Goal: Task Accomplishment & Management: Manage account settings

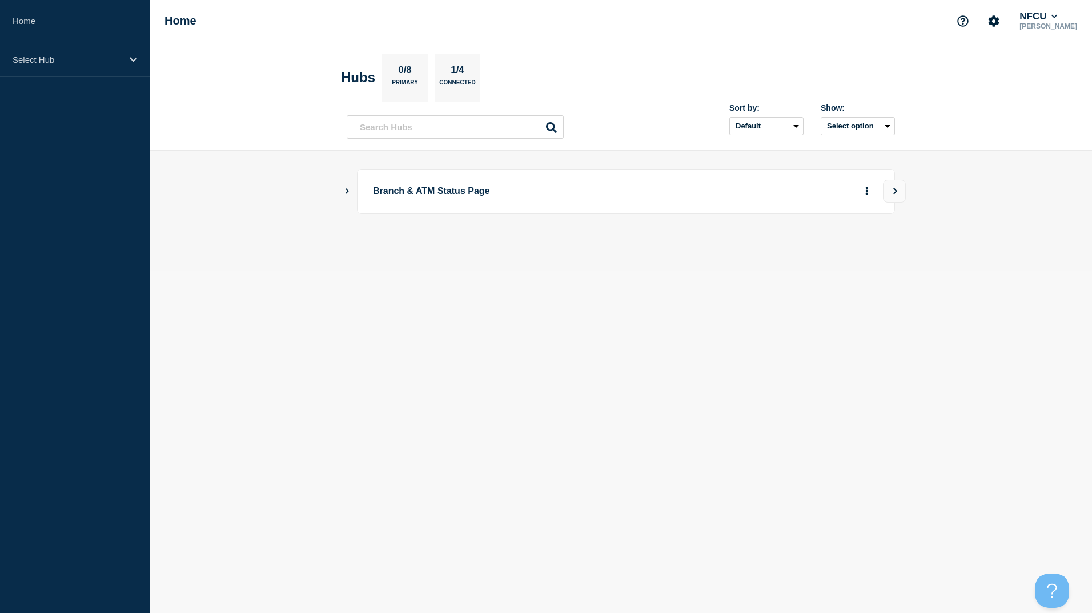
click at [347, 189] on icon "Show Connected Hubs" at bounding box center [347, 191] width 3 height 6
click at [816, 246] on button "See overview" at bounding box center [827, 249] width 61 height 23
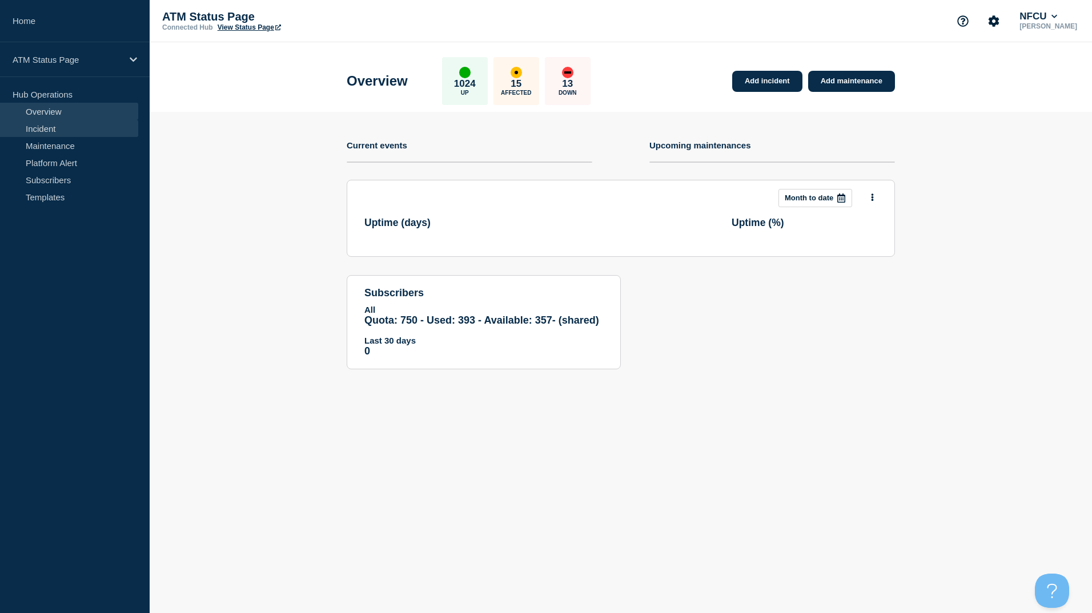
click at [57, 126] on link "Incident" at bounding box center [69, 128] width 138 height 17
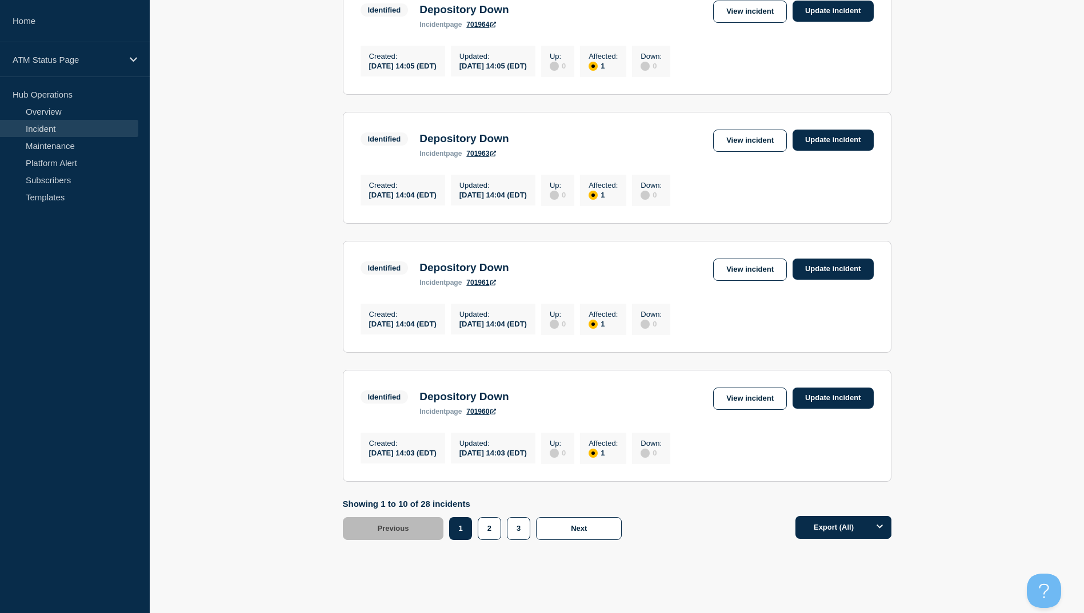
scroll to position [1085, 0]
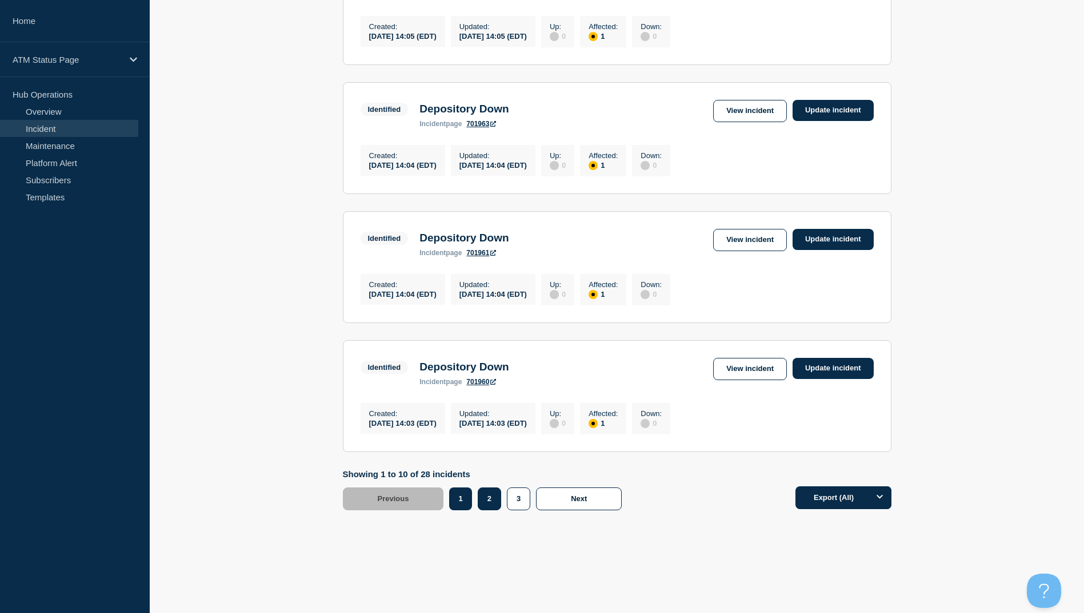
click at [491, 511] on button "2" at bounding box center [489, 499] width 23 height 23
click at [745, 375] on link "View incident" at bounding box center [750, 369] width 74 height 22
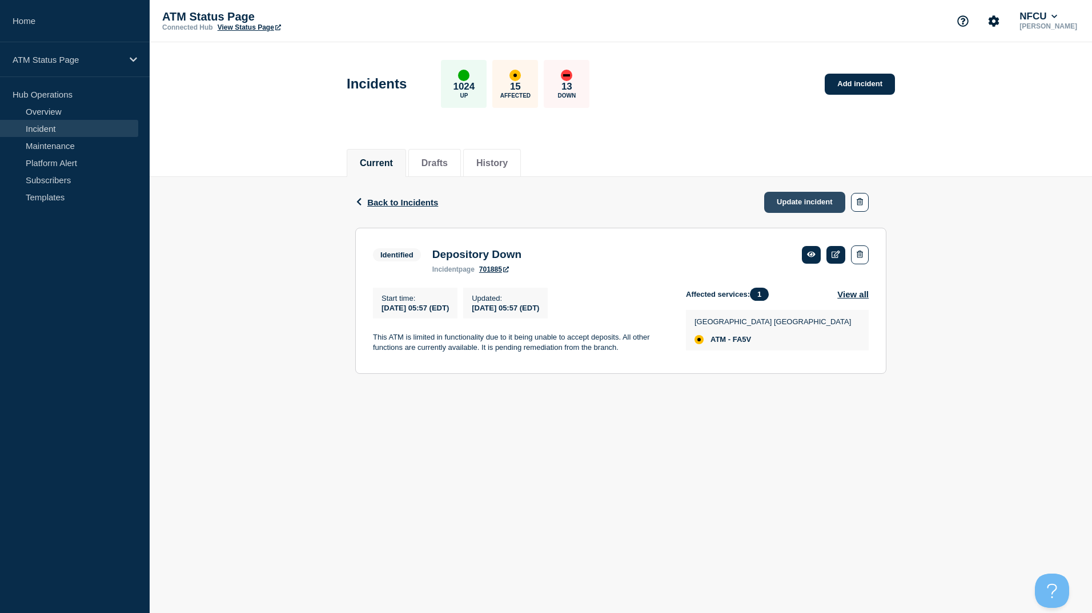
click at [798, 203] on link "Update incident" at bounding box center [804, 202] width 81 height 21
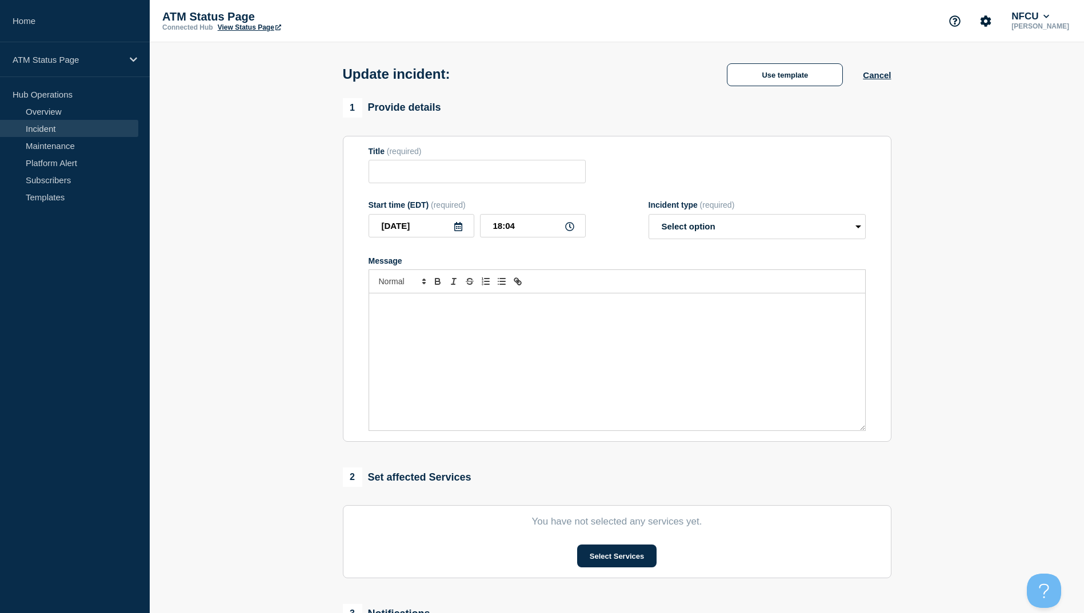
type input "Depository Down"
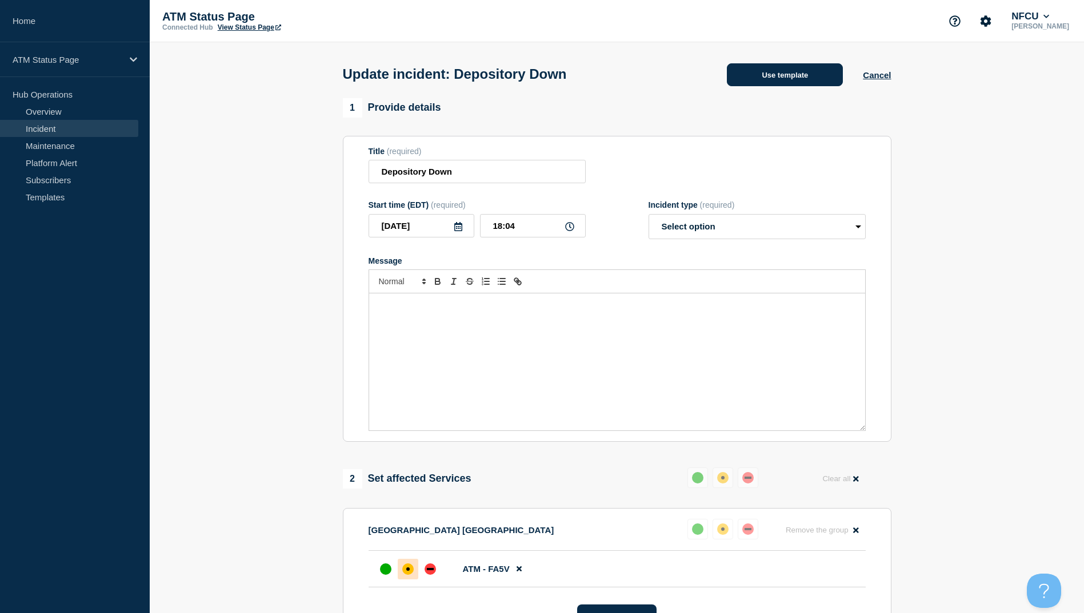
click at [797, 78] on button "Use template" at bounding box center [785, 74] width 116 height 23
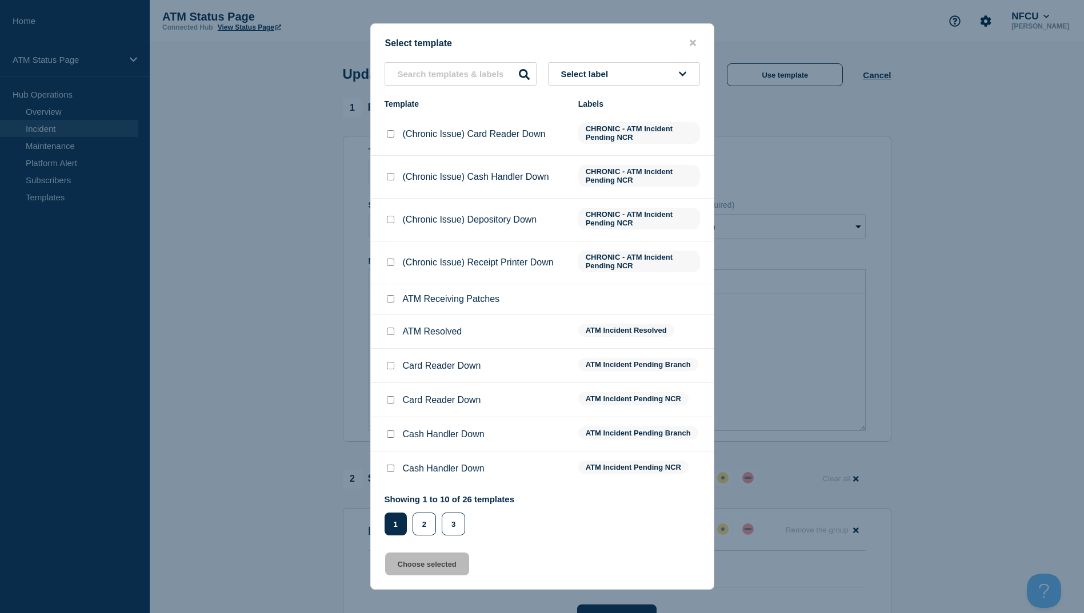
click at [391, 334] on input "ATM Resolved checkbox" at bounding box center [390, 331] width 7 height 7
checkbox input "true"
click at [431, 567] on button "Choose selected" at bounding box center [427, 564] width 84 height 23
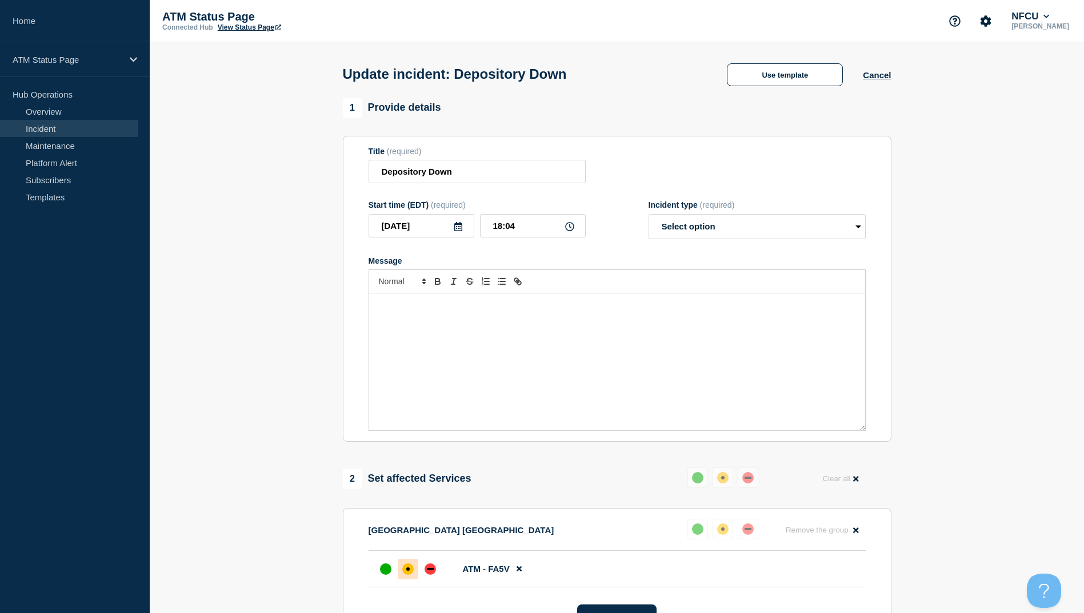
select select "resolved"
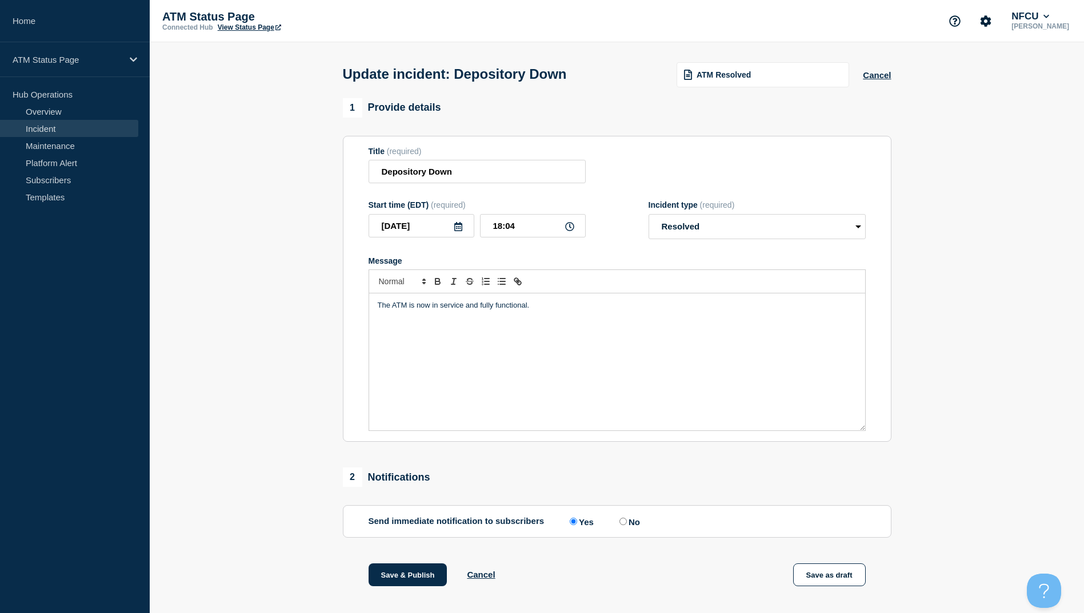
scroll to position [118, 0]
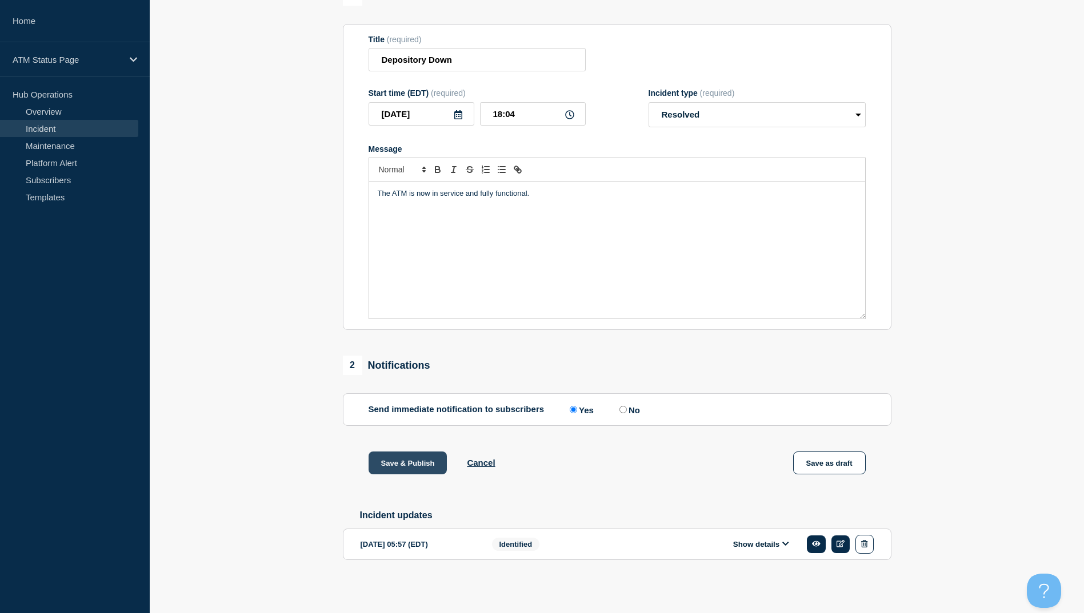
click at [402, 459] on button "Save & Publish" at bounding box center [407, 463] width 79 height 23
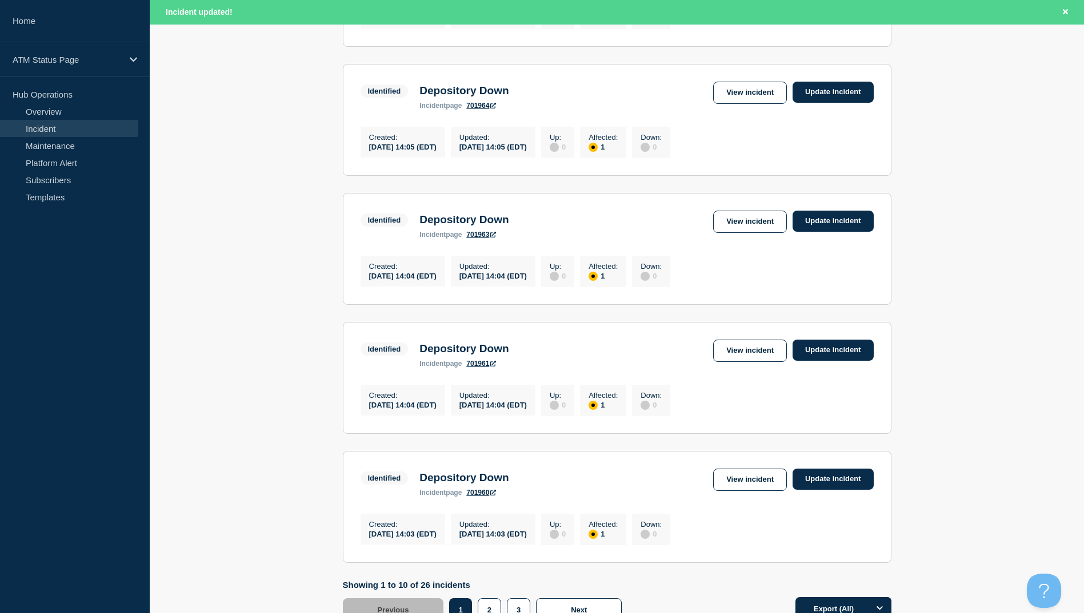
scroll to position [1122, 0]
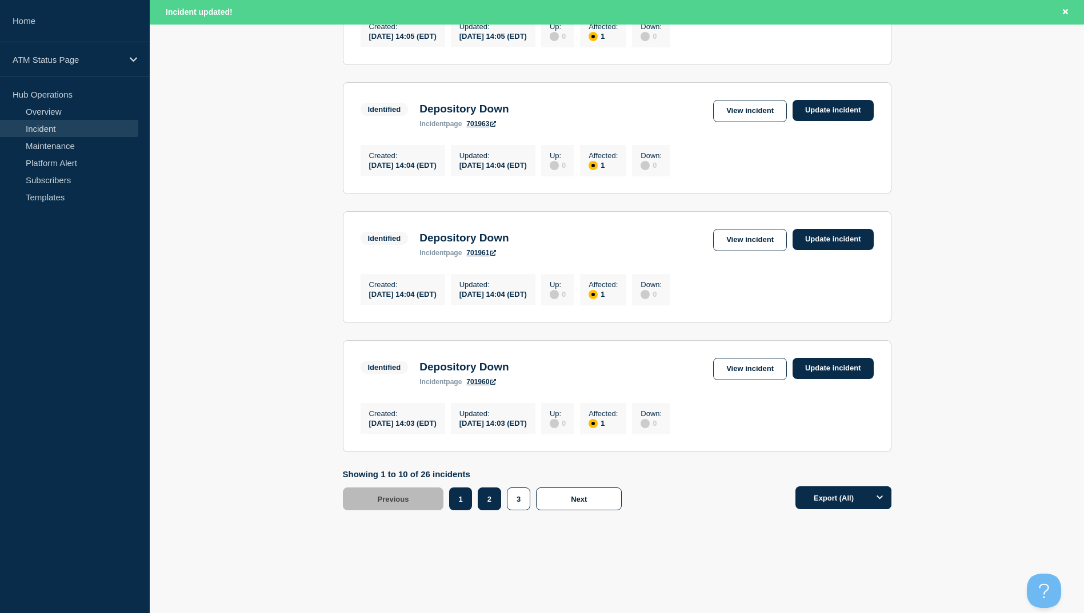
click at [487, 505] on button "2" at bounding box center [489, 499] width 23 height 23
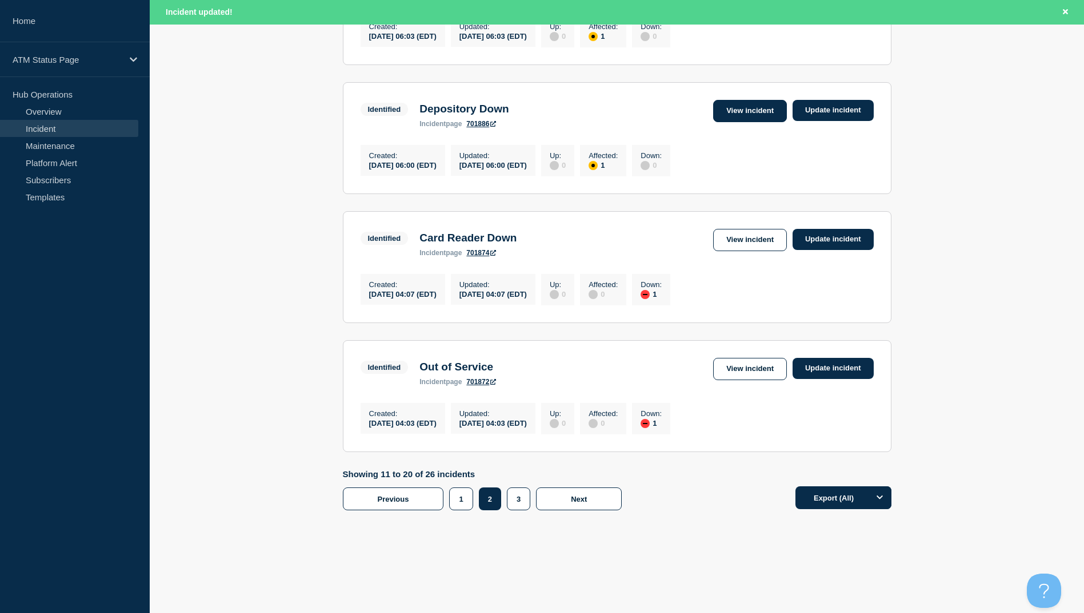
click at [733, 100] on link "View incident" at bounding box center [750, 111] width 74 height 22
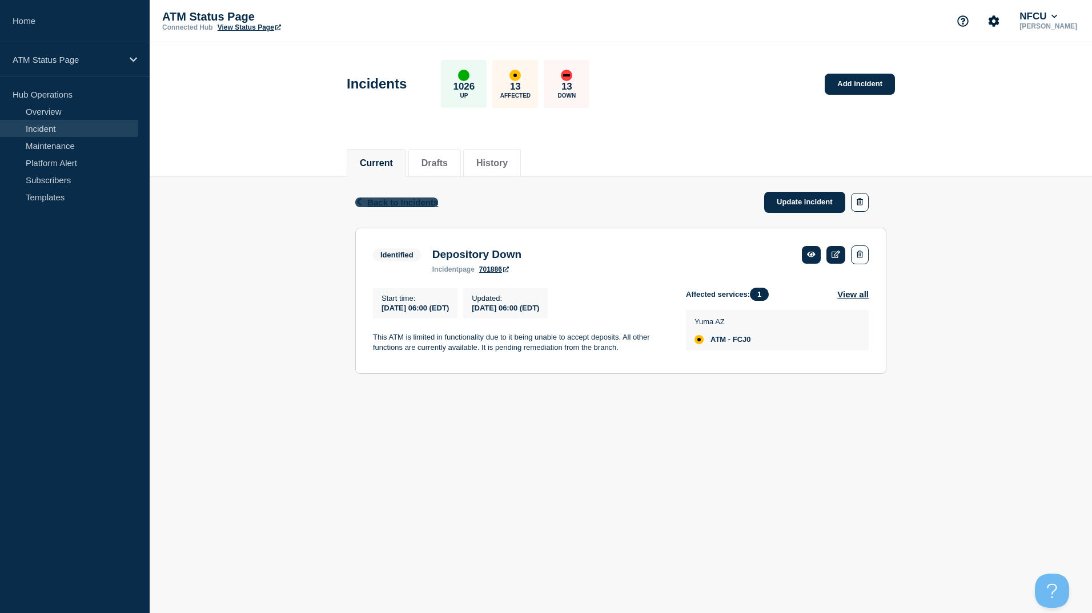
click at [384, 205] on span "Back to Incidents" at bounding box center [402, 203] width 71 height 10
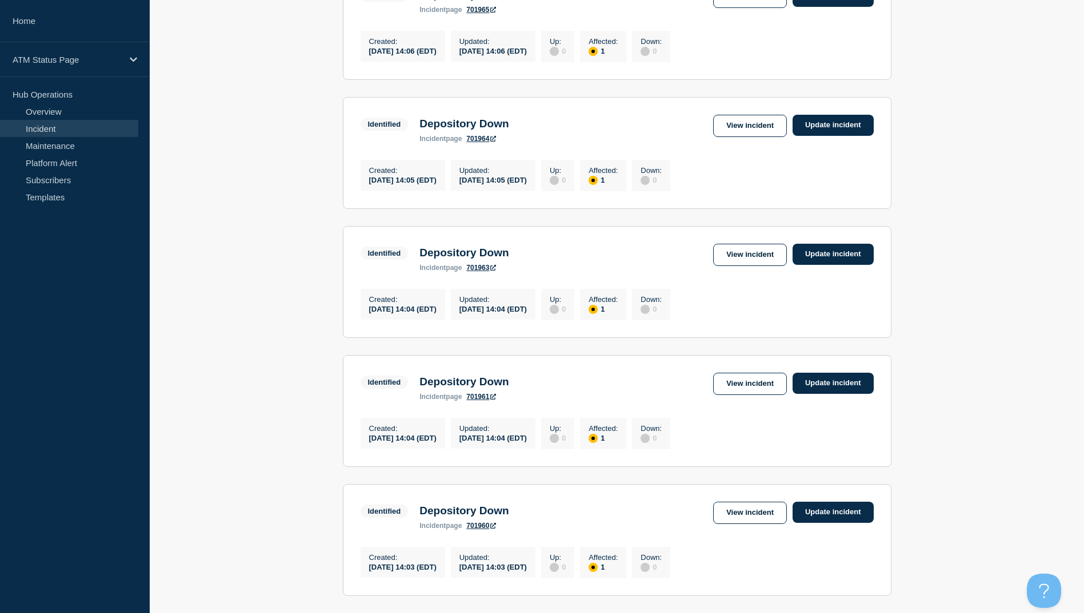
scroll to position [1098, 0]
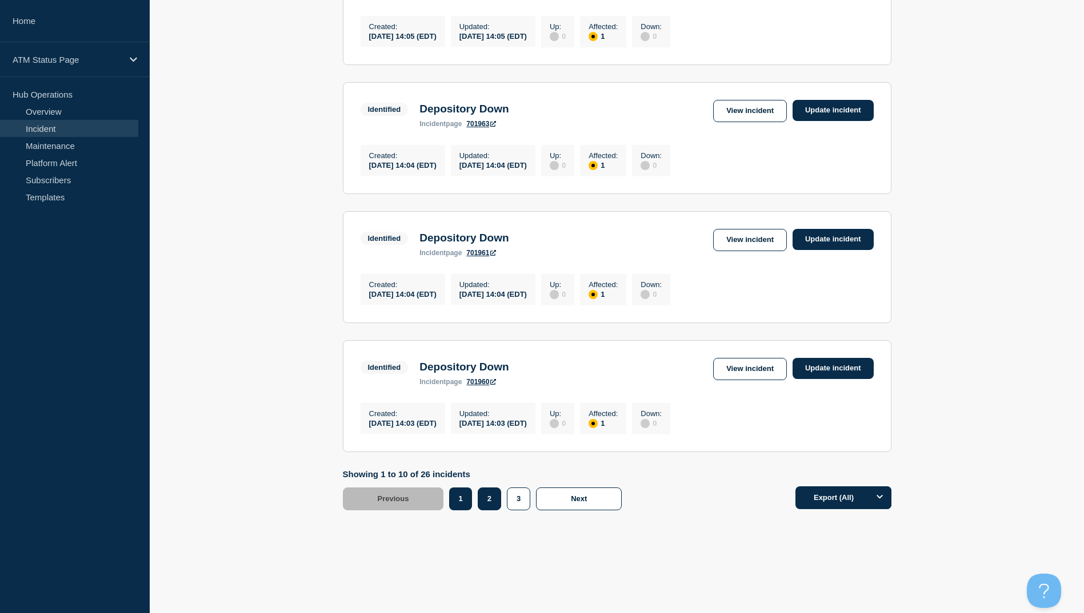
click at [495, 498] on button "2" at bounding box center [489, 499] width 23 height 23
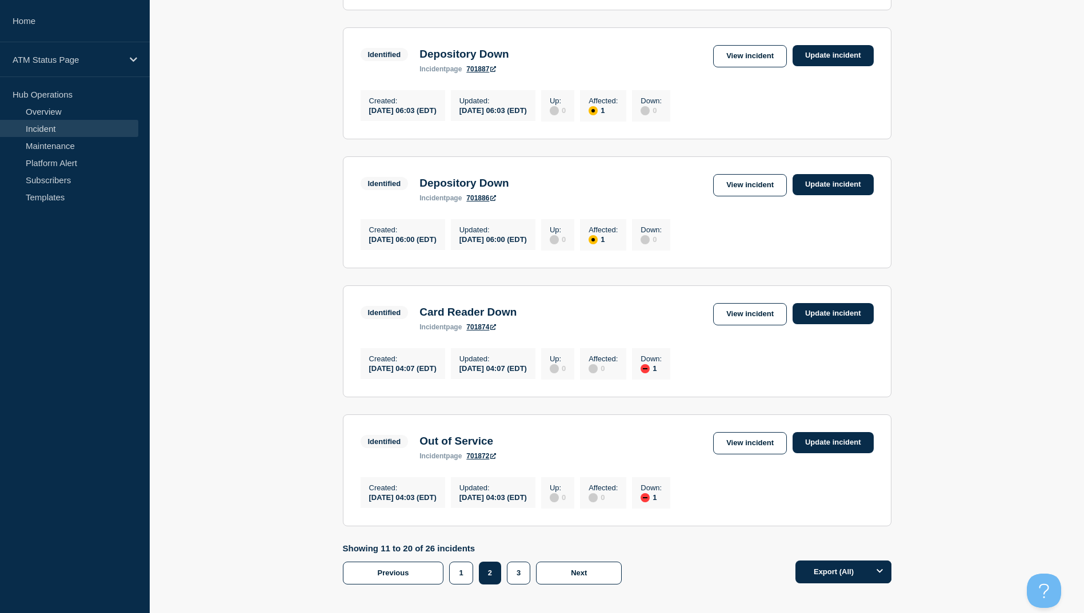
scroll to position [926, 0]
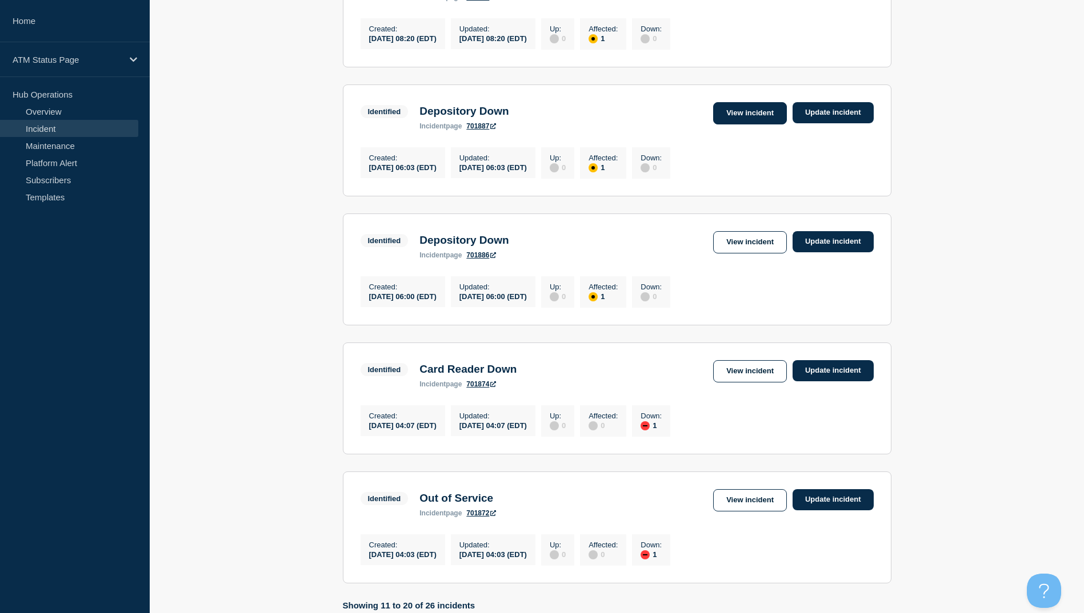
click at [758, 125] on link "View incident" at bounding box center [750, 113] width 74 height 22
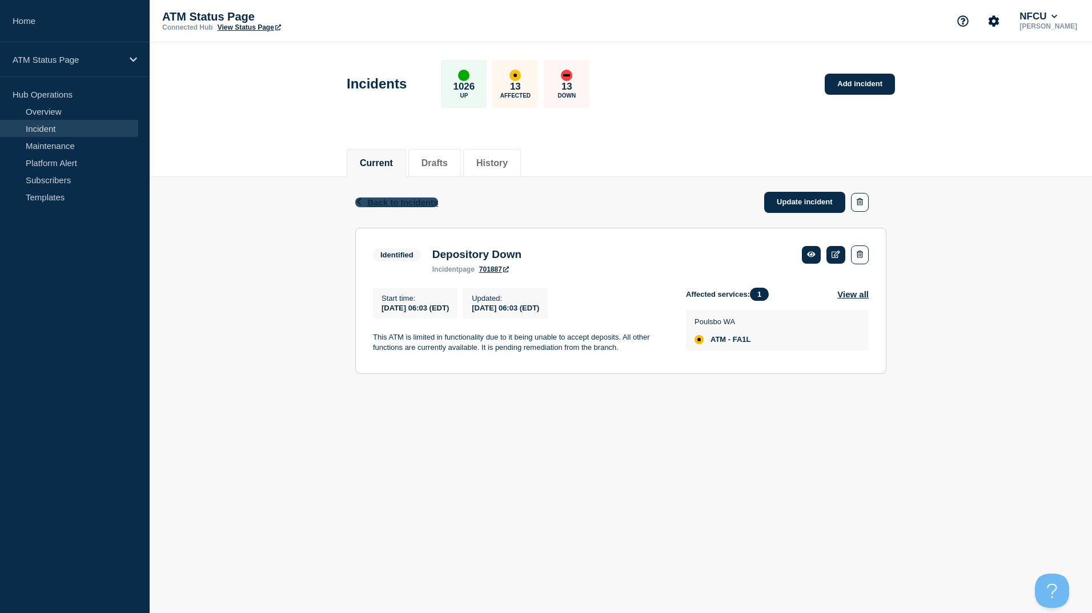
click at [383, 203] on span "Back to Incidents" at bounding box center [402, 203] width 71 height 10
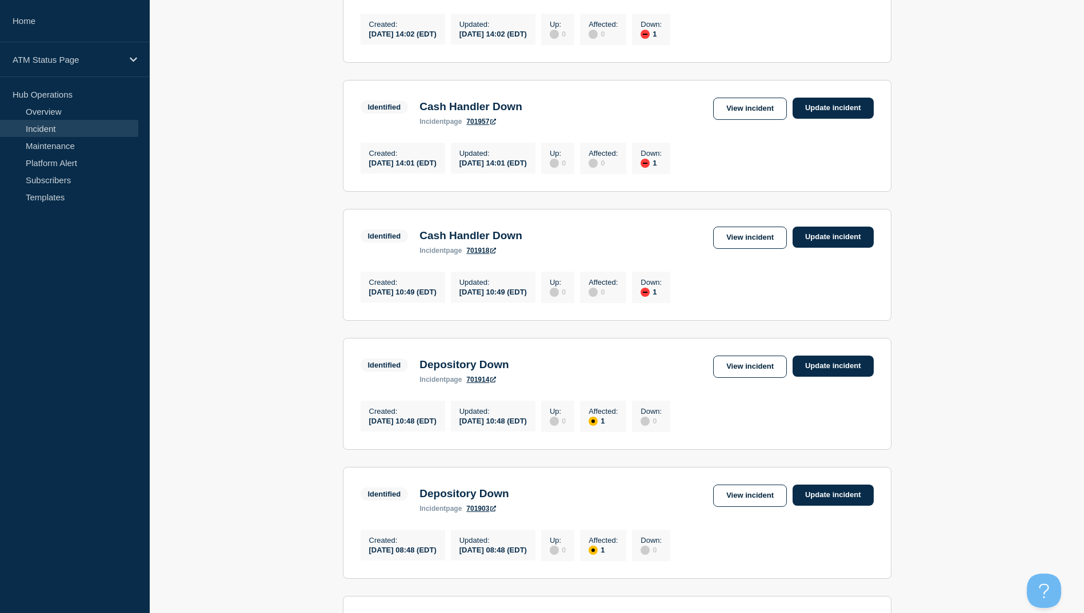
scroll to position [457, 0]
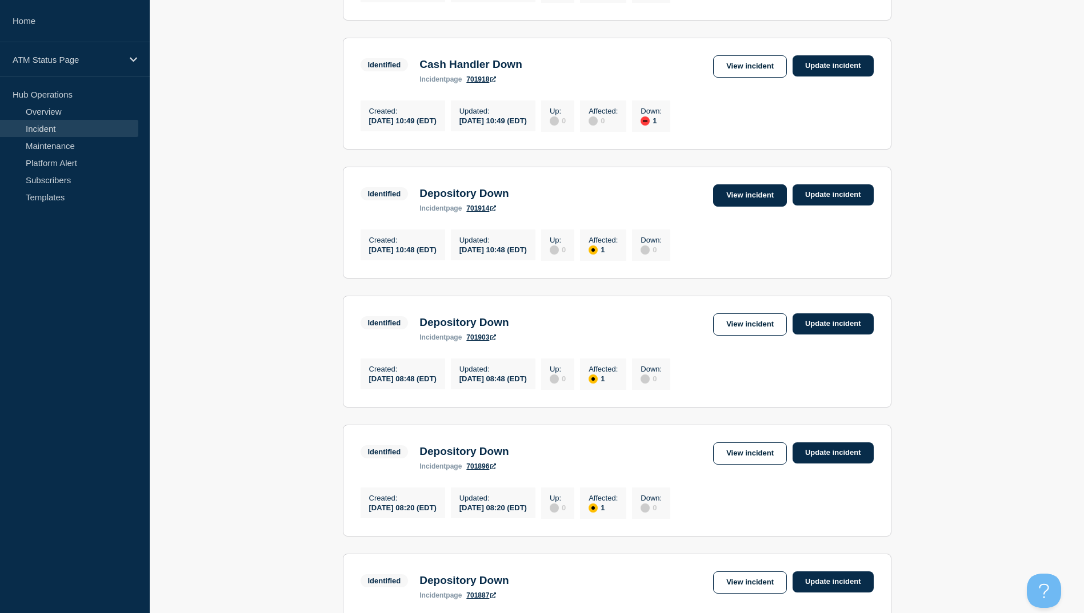
click at [728, 207] on link "View incident" at bounding box center [750, 195] width 74 height 22
